Goal: Task Accomplishment & Management: Manage account settings

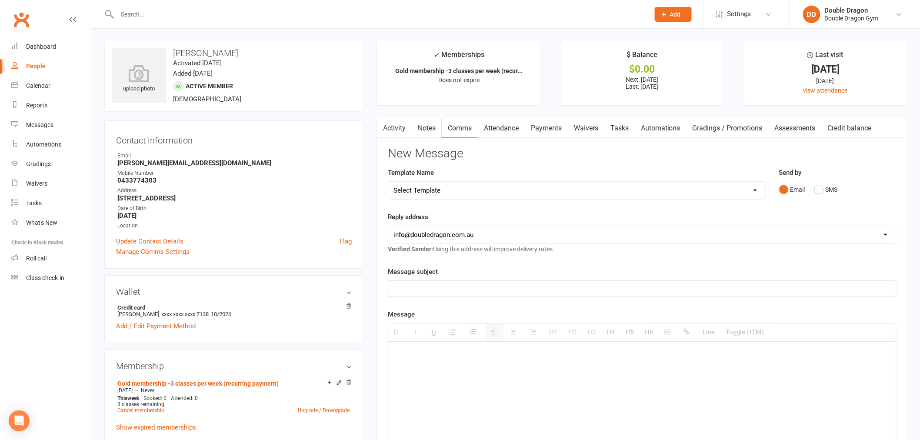
click at [211, 13] on input "text" at bounding box center [379, 14] width 529 height 12
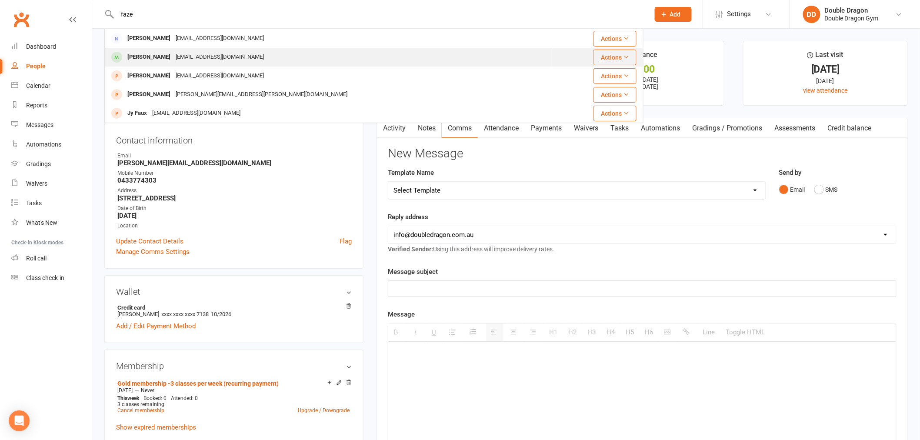
type input "faze"
click at [177, 54] on div "[EMAIL_ADDRESS][DOMAIN_NAME]" at bounding box center [219, 57] width 93 height 13
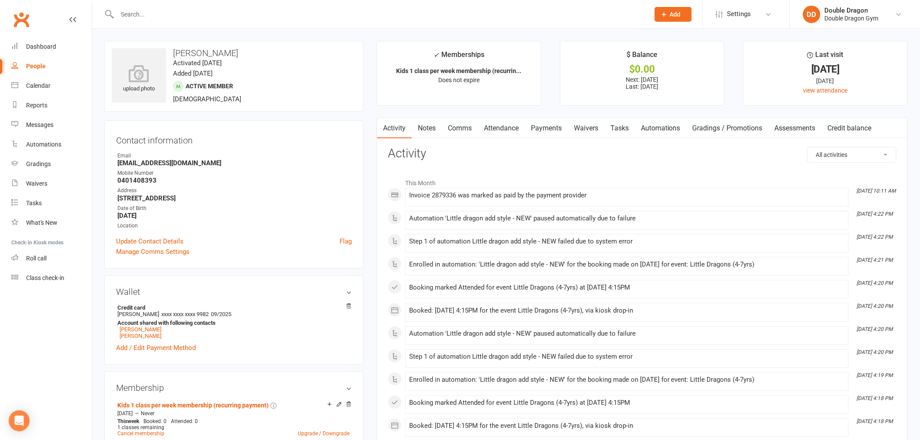
click at [584, 130] on link "Waivers" at bounding box center [586, 128] width 37 height 20
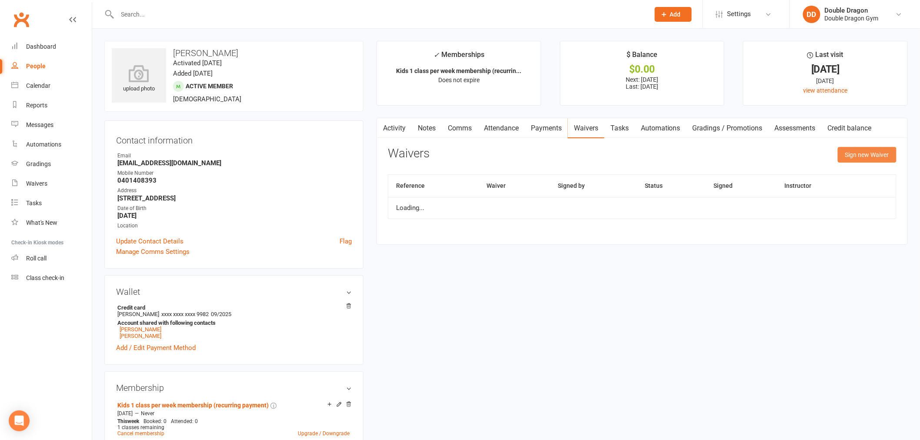
click at [877, 159] on button "Sign new Waiver" at bounding box center [867, 155] width 59 height 16
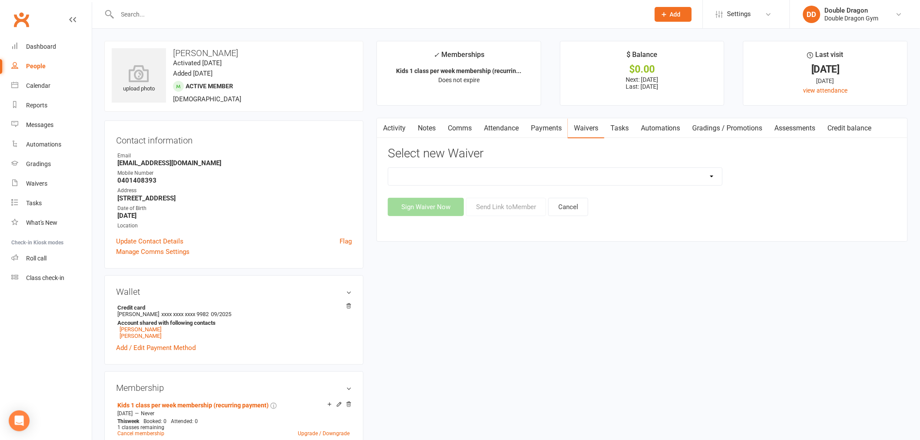
click at [625, 170] on select "1 *** KIDS TRIAL CLASS *** 1 *** KIDS TRIAL CLASS *** (DRAFT) 2 -- KIDS DIRECT …" at bounding box center [555, 176] width 334 height 17
select select "6838"
click at [388, 168] on select "1 *** KIDS TRIAL CLASS *** 1 *** KIDS TRIAL CLASS *** (DRAFT) 2 -- KIDS DIRECT …" at bounding box center [555, 176] width 334 height 17
click at [497, 209] on button "Send Link to Member" at bounding box center [506, 207] width 80 height 18
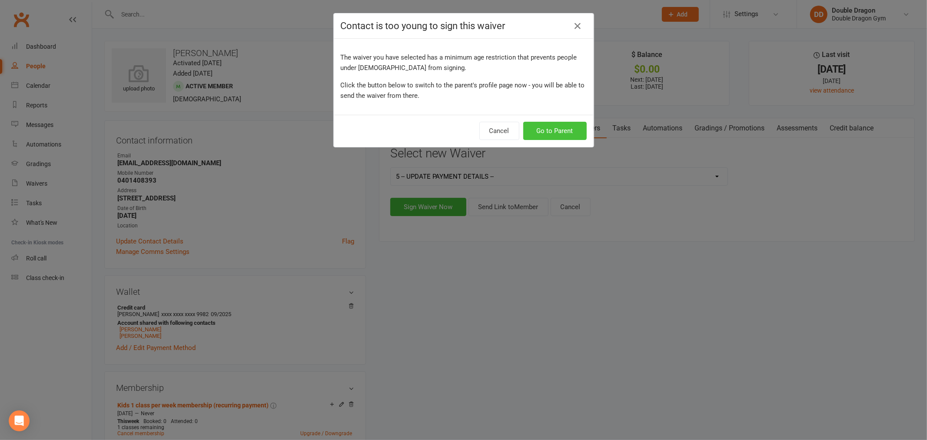
click at [560, 127] on button "Go to Parent" at bounding box center [555, 131] width 63 height 18
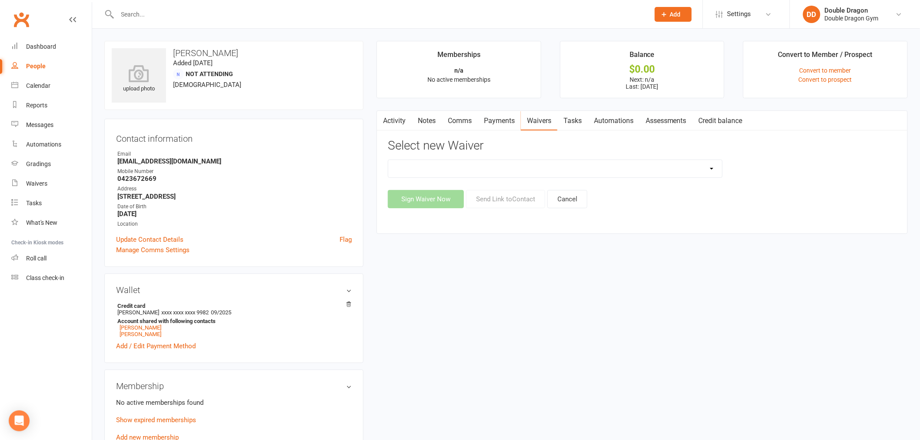
click at [584, 173] on select "2 -- KIDS DIRECT DEBIT FORM -- 2 -- KIDS - UPGRADE / DOWNGRADE membership 4 -- …" at bounding box center [555, 168] width 334 height 17
select select "6838"
click at [388, 160] on select "2 -- KIDS DIRECT DEBIT FORM -- 2 -- KIDS - UPGRADE / DOWNGRADE membership 4 -- …" at bounding box center [555, 168] width 334 height 17
click at [505, 201] on button "Send Link to Contact" at bounding box center [505, 199] width 79 height 18
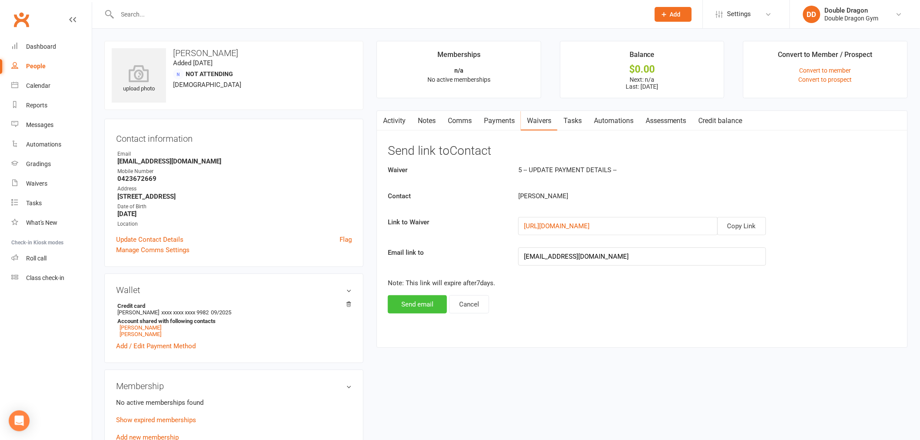
drag, startPoint x: 431, startPoint y: 307, endPoint x: 435, endPoint y: 311, distance: 4.9
click at [431, 308] on button "Send email" at bounding box center [417, 304] width 59 height 18
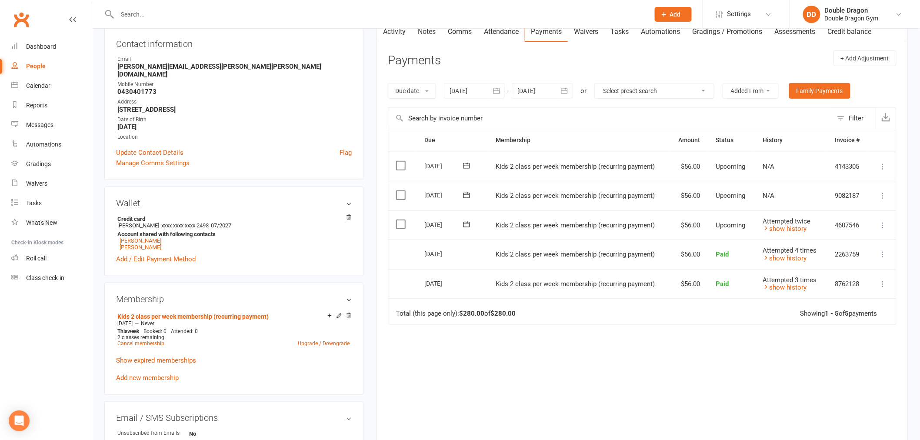
click at [235, 12] on input "text" at bounding box center [379, 14] width 529 height 12
type input "j"
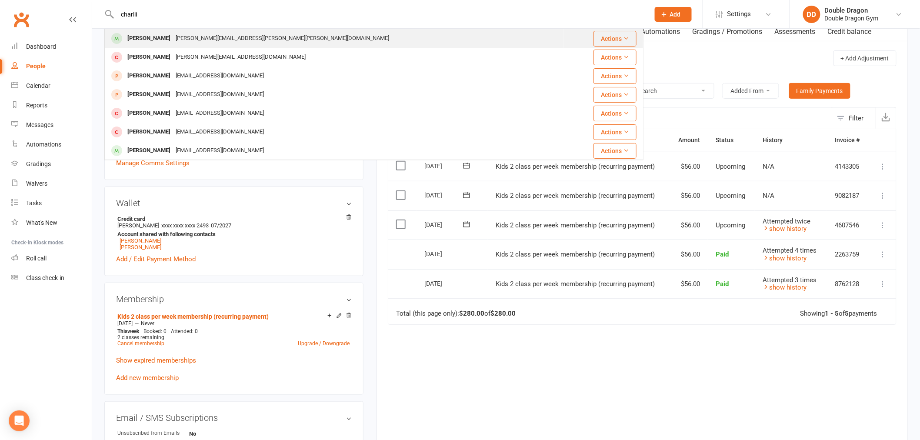
type input "charlii"
click at [205, 37] on div "[PERSON_NAME][EMAIL_ADDRESS][PERSON_NAME][PERSON_NAME][DOMAIN_NAME]" at bounding box center [282, 38] width 219 height 13
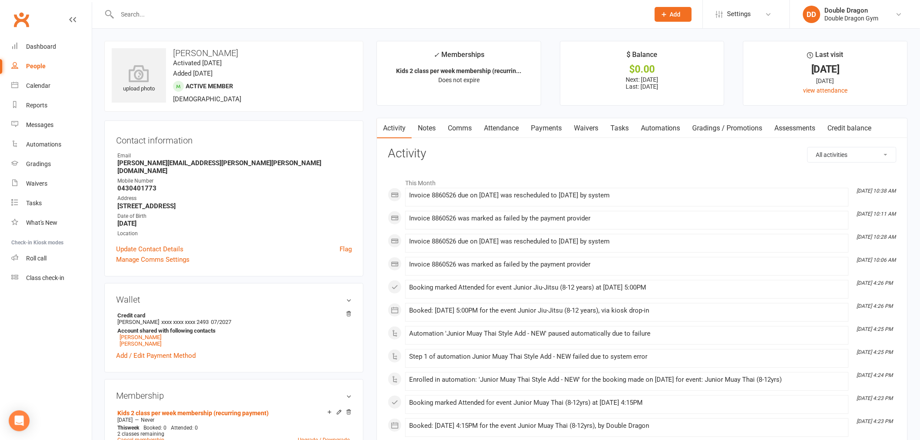
click at [551, 129] on link "Payments" at bounding box center [546, 128] width 43 height 20
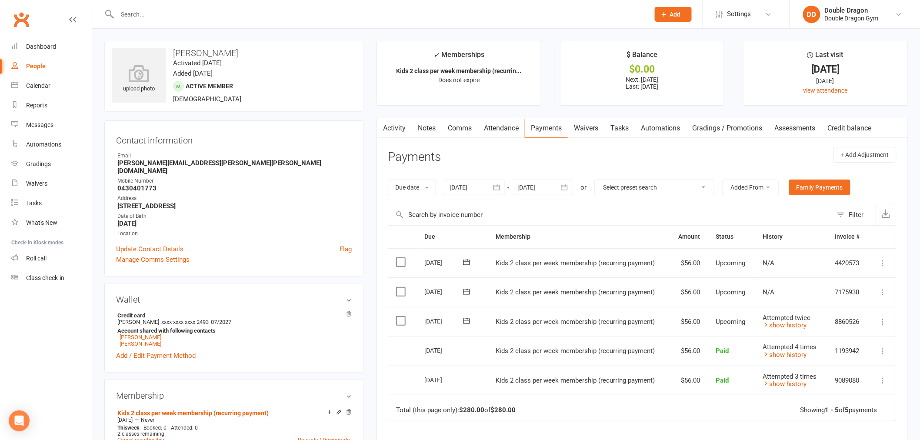
click at [464, 324] on icon at bounding box center [467, 321] width 7 height 6
click at [552, 404] on span "19" at bounding box center [555, 406] width 7 height 7
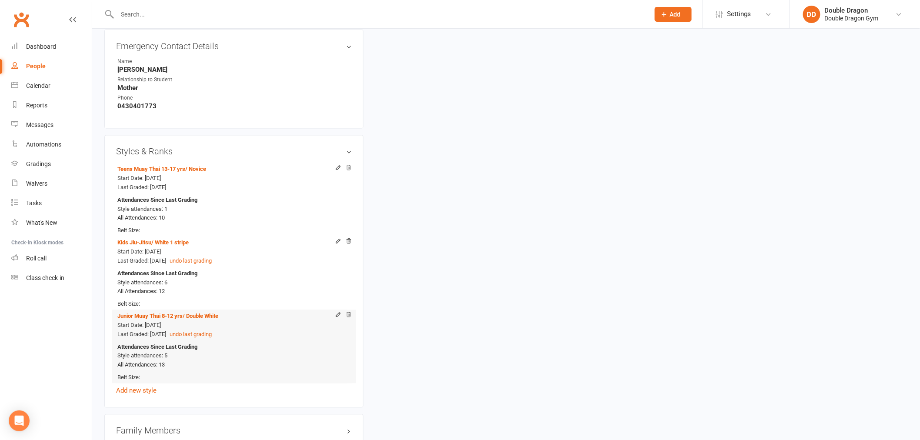
scroll to position [628, 0]
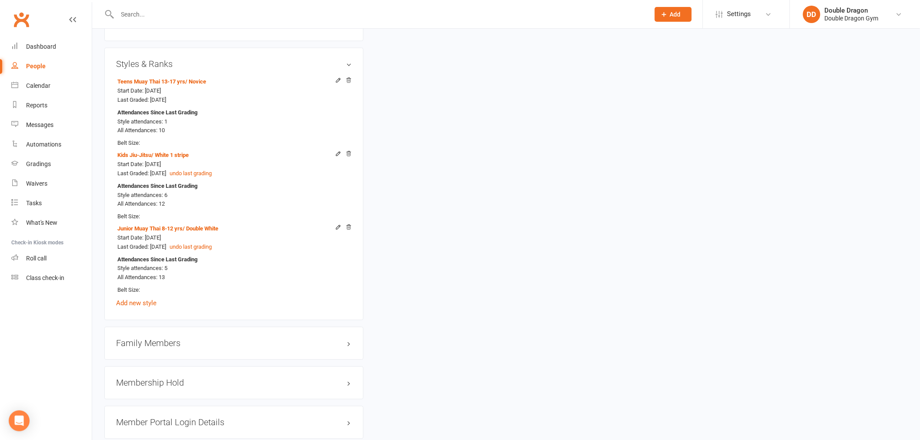
click at [157, 339] on h3 "Family Members" at bounding box center [234, 344] width 236 height 10
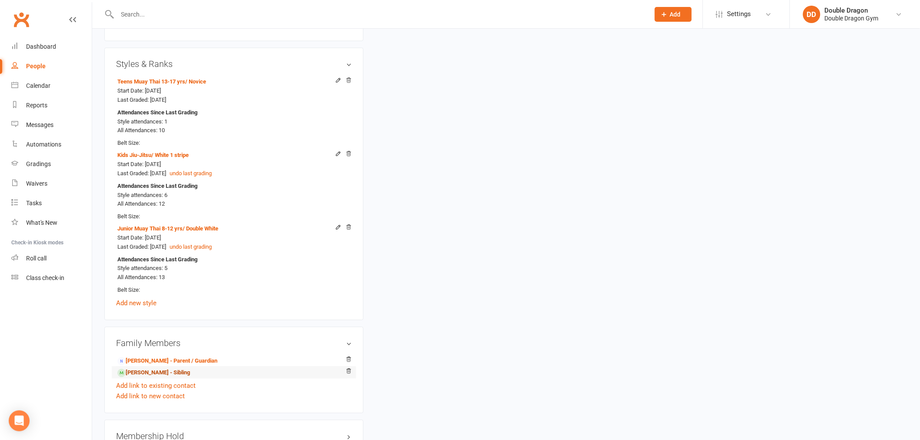
click at [163, 369] on link "Hayden Barnes - Sibling" at bounding box center [153, 373] width 73 height 9
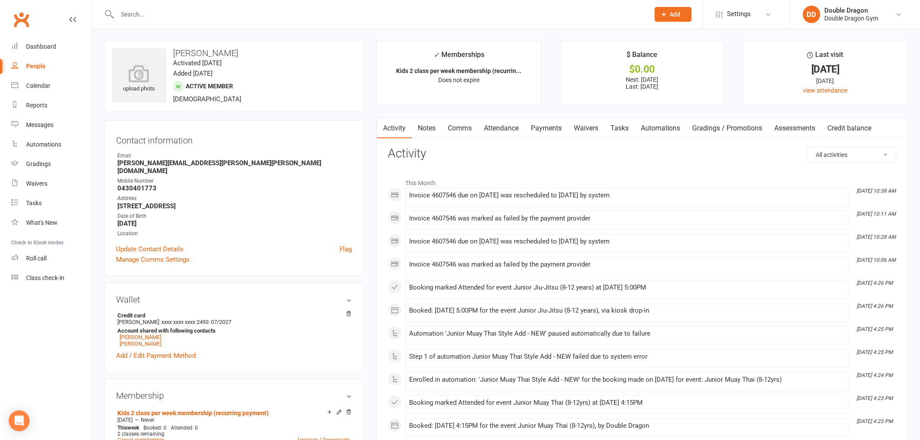
click at [586, 128] on link "Waivers" at bounding box center [586, 128] width 37 height 20
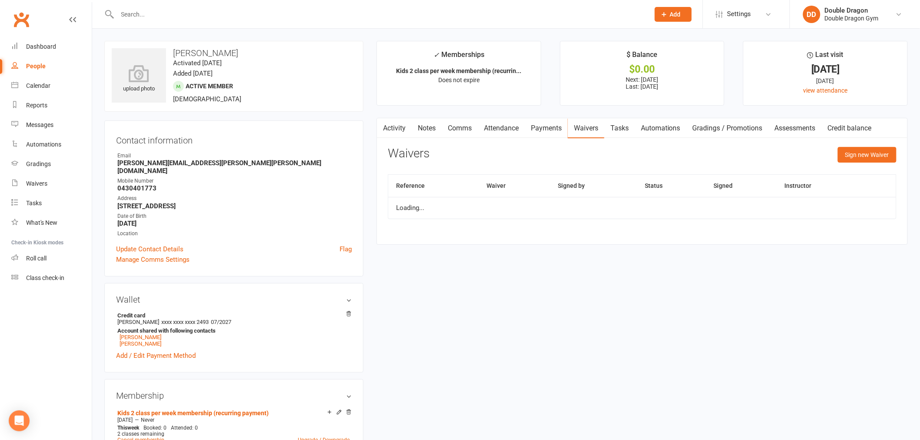
click at [552, 128] on link "Payments" at bounding box center [546, 128] width 43 height 20
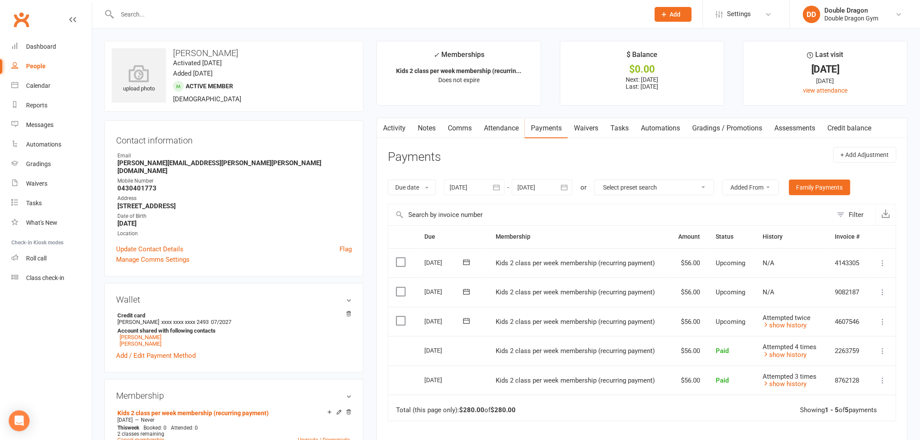
click at [467, 323] on icon at bounding box center [466, 321] width 9 height 9
click at [548, 404] on button "19" at bounding box center [556, 406] width 18 height 16
